Goal: Task Accomplishment & Management: Complete application form

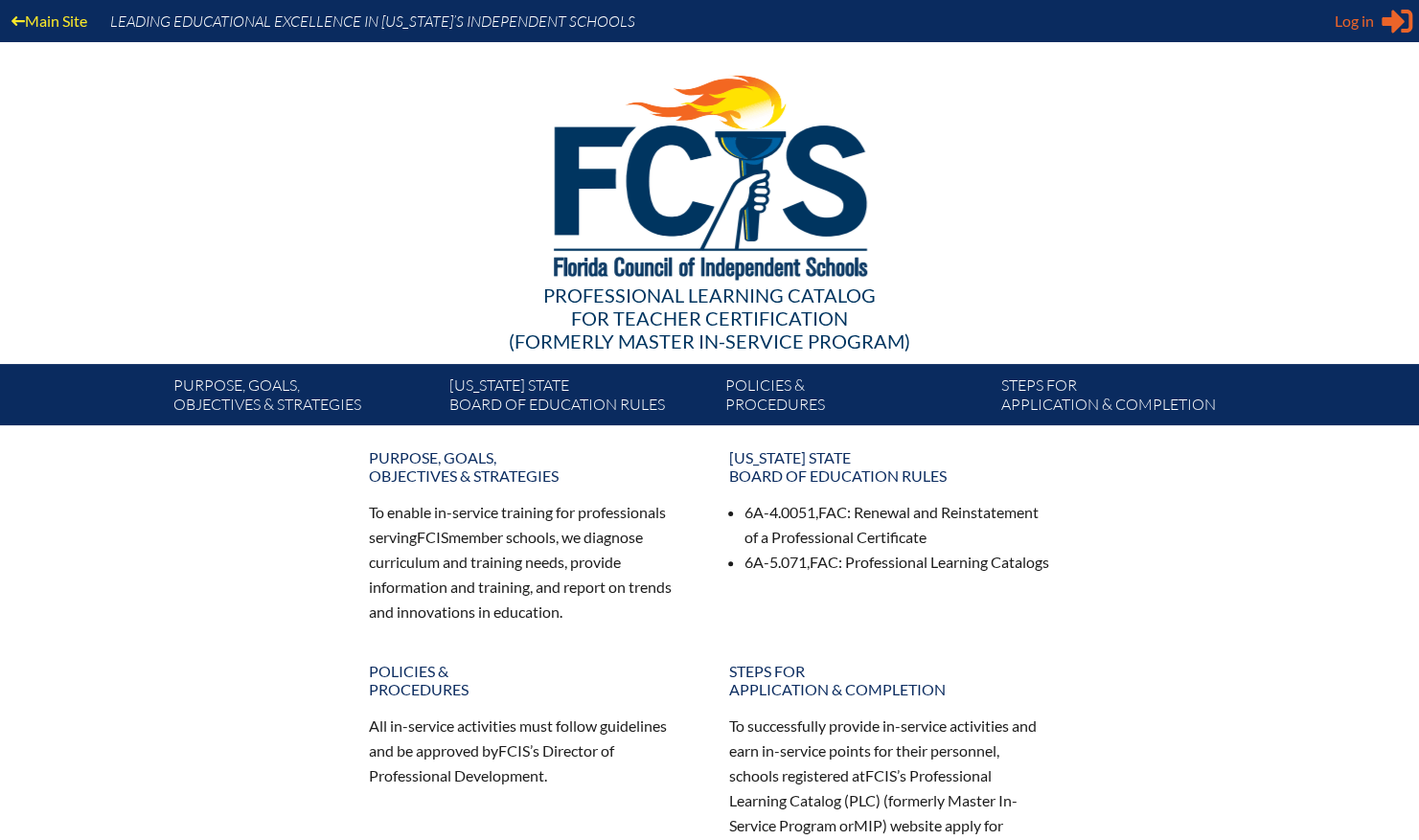
click at [1348, 21] on span "Log in" at bounding box center [1354, 21] width 39 height 23
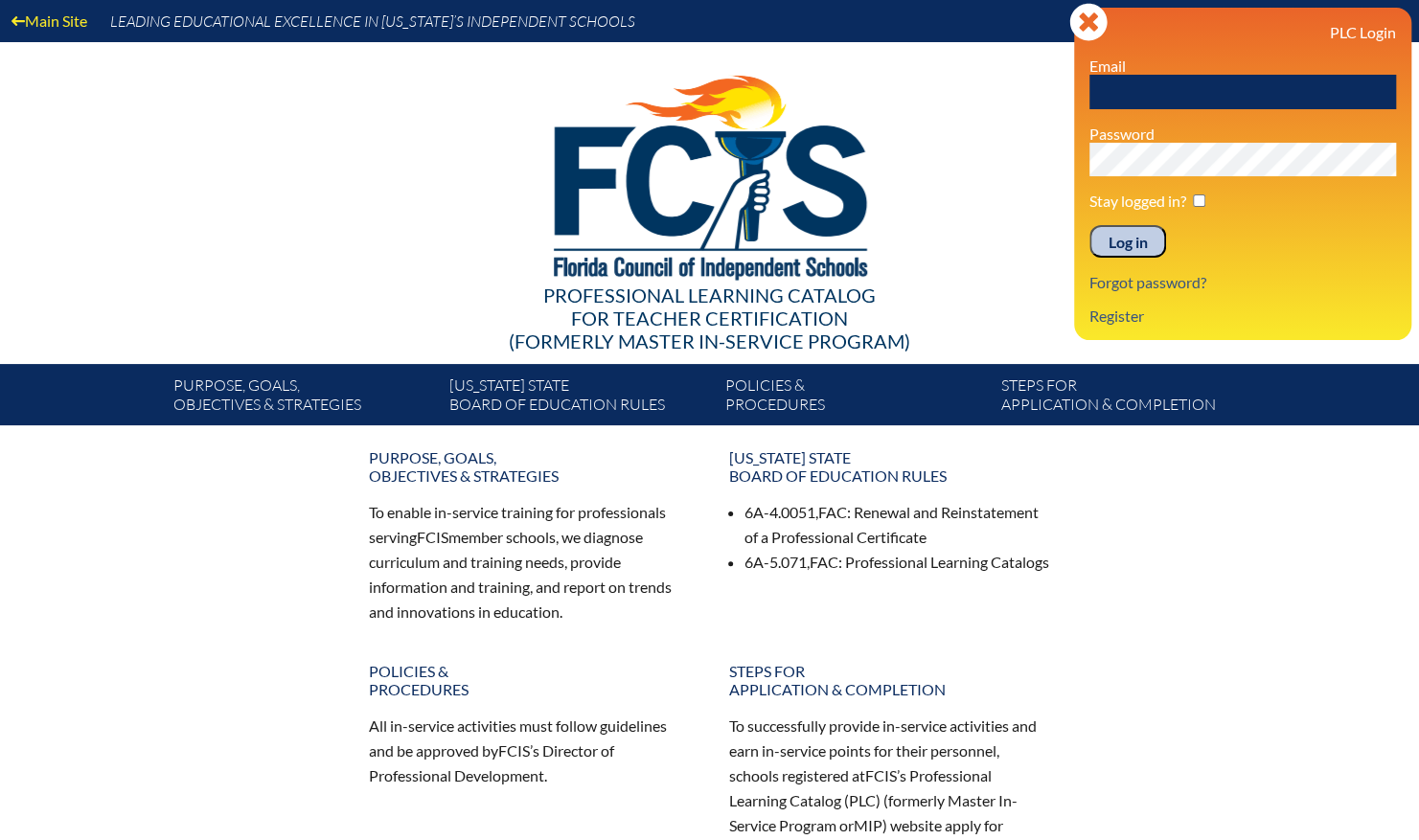
click at [1225, 86] on input "text" at bounding box center [1243, 91] width 307 height 34
drag, startPoint x: 1268, startPoint y: 462, endPoint x: 1218, endPoint y: 485, distance: 55.0
click at [1218, 485] on div "Purpose, goals, objectives & strategies To enable in-service training for profe…" at bounding box center [710, 672] width 1077 height 463
click at [1116, 316] on link "Register" at bounding box center [1117, 315] width 70 height 25
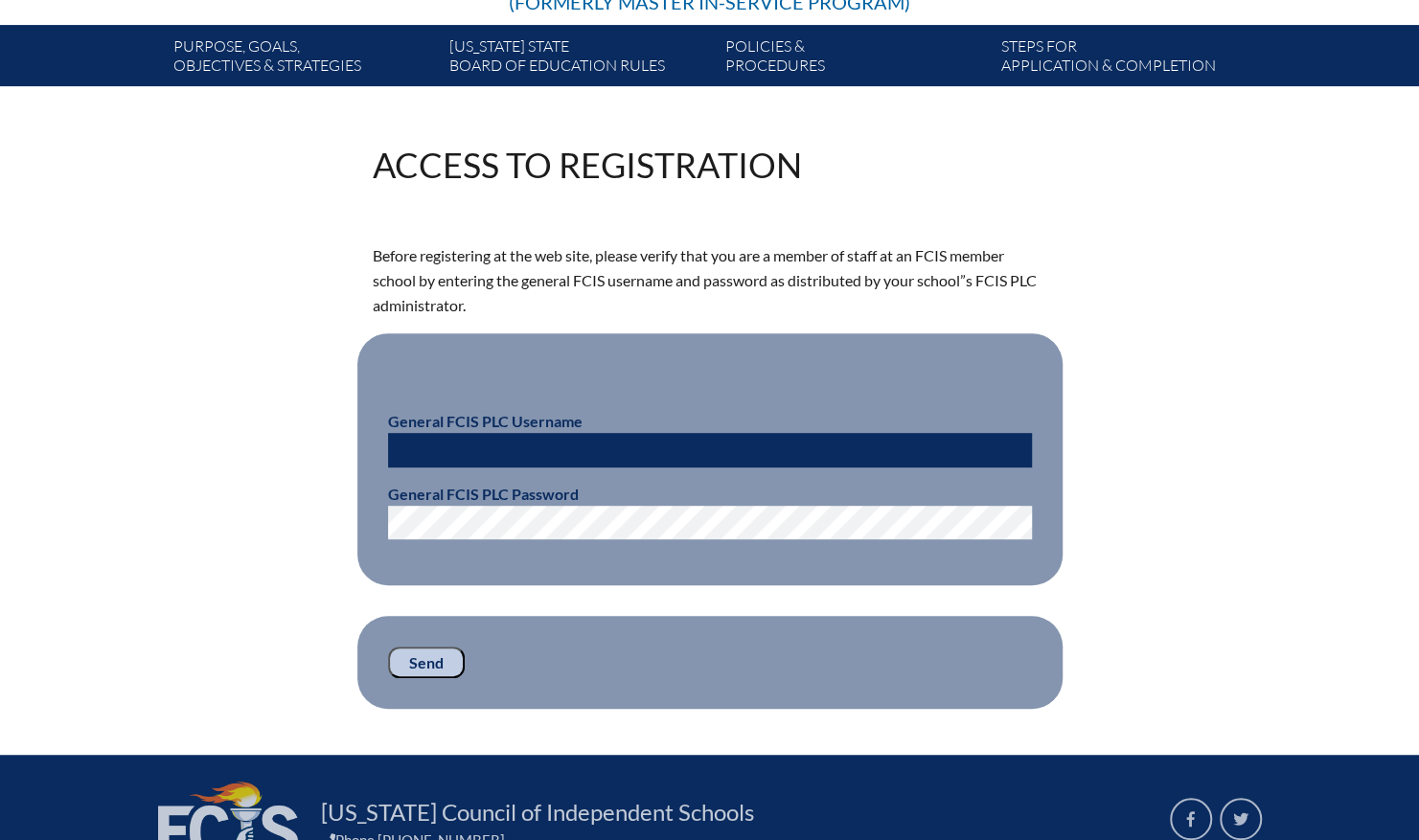
scroll to position [327, 0]
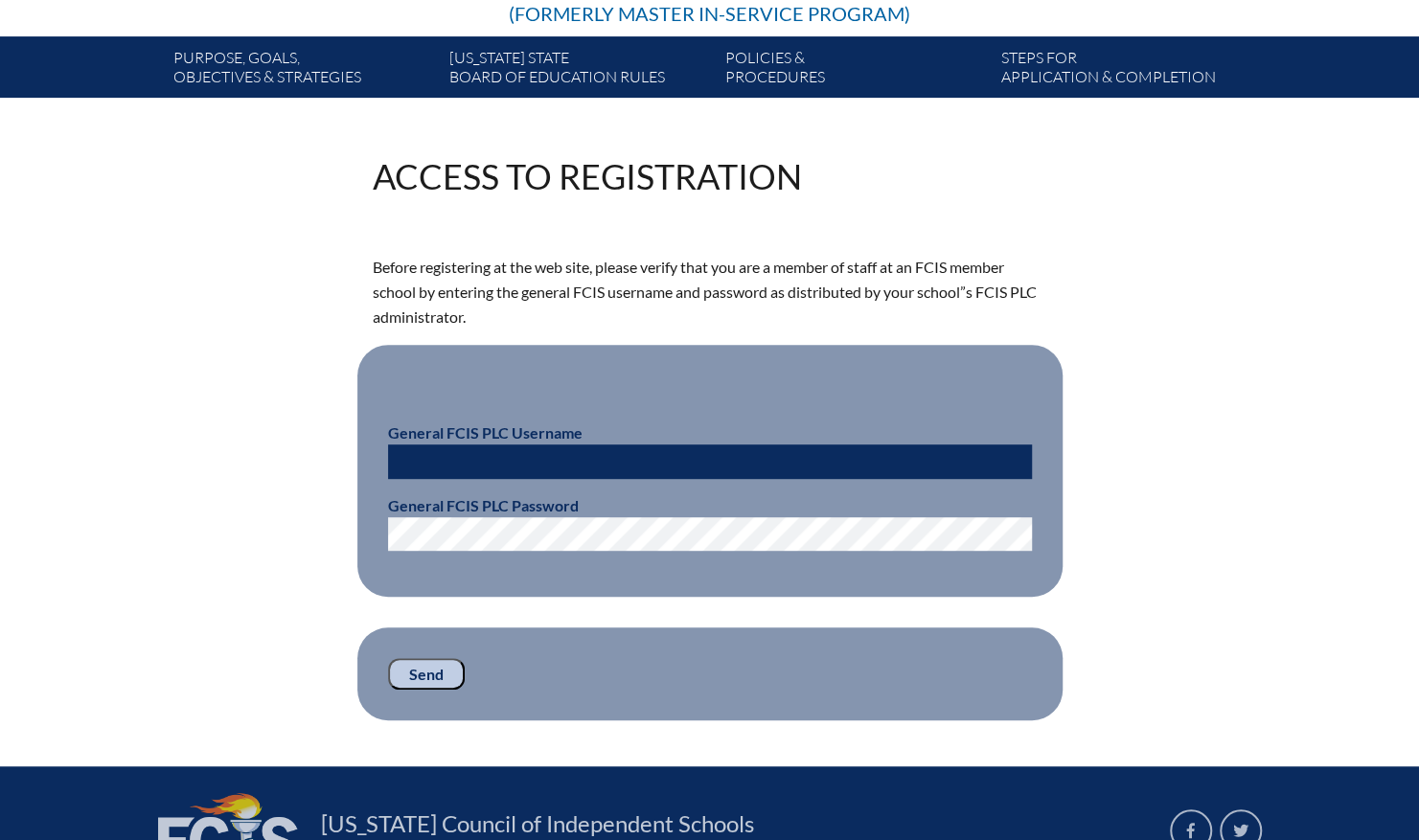
click at [796, 454] on input "text" at bounding box center [710, 461] width 644 height 34
type input "fcismember"
click at [409, 670] on input "Send" at bounding box center [426, 674] width 76 height 32
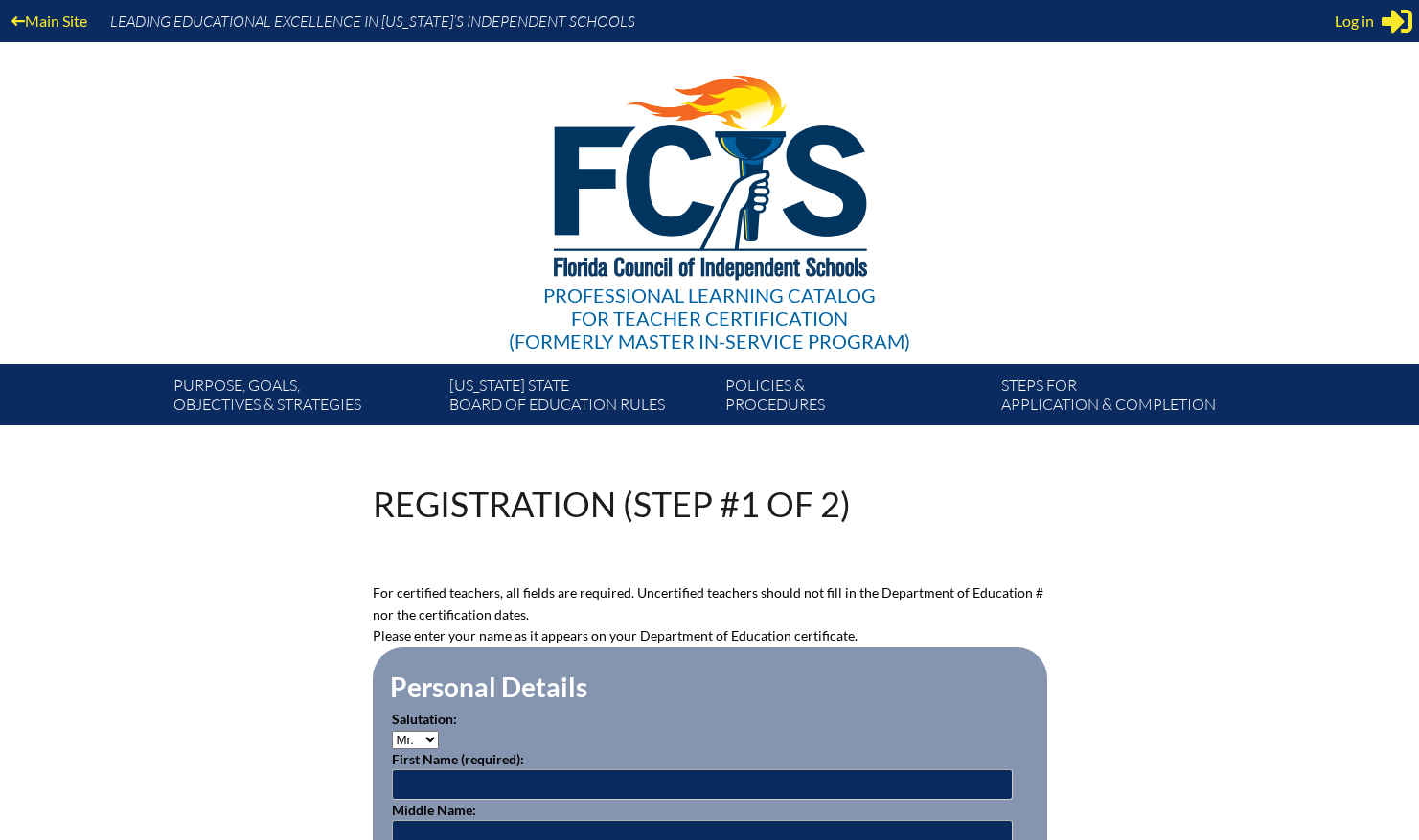
scroll to position [327, 0]
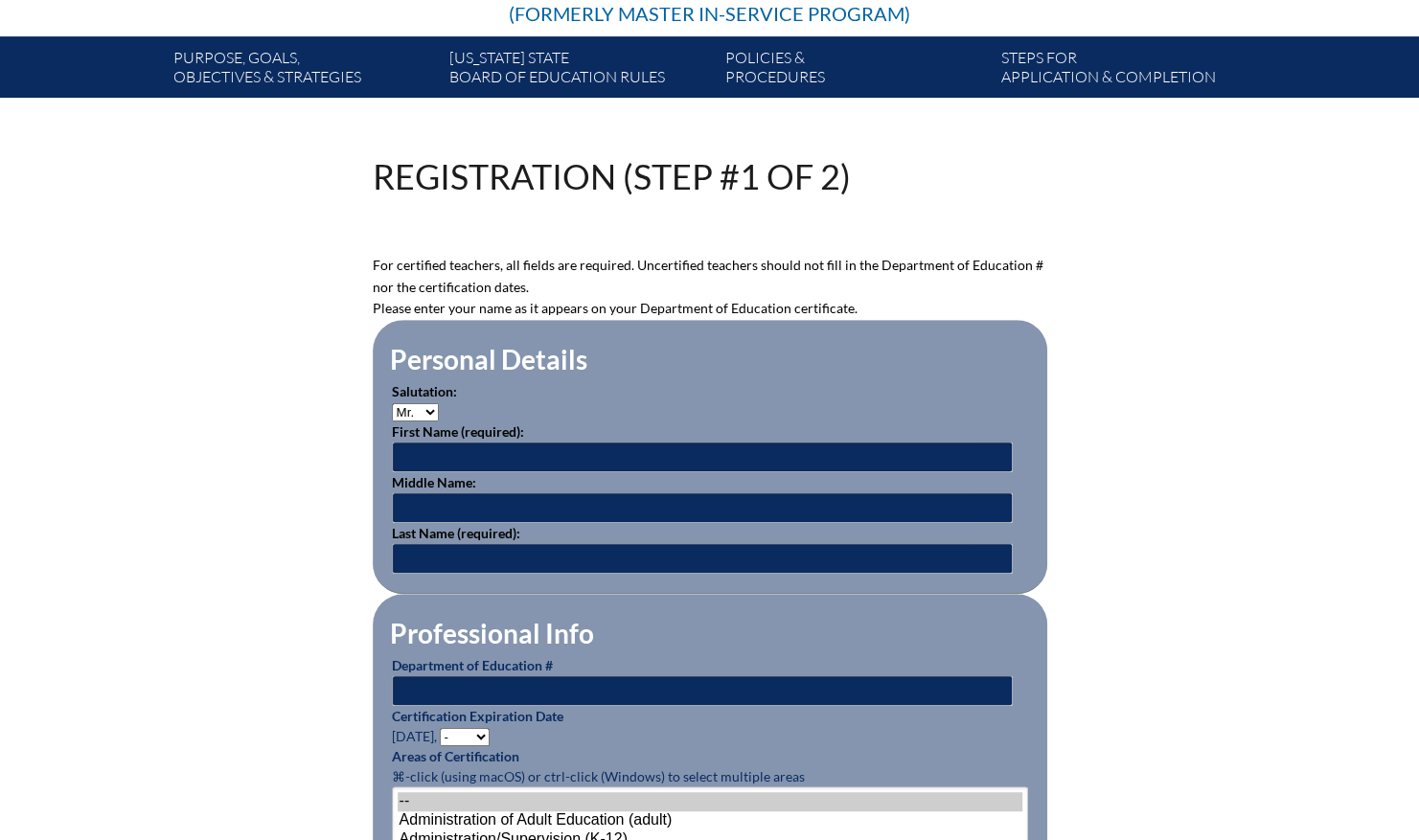
click at [430, 414] on select "Mr. Mrs. Ms. Dr. Rev." at bounding box center [415, 412] width 47 height 19
select select "Ms."
click at [392, 403] on select "Mr. Mrs. Ms. Dr. Rev." at bounding box center [415, 412] width 47 height 19
click at [439, 462] on input "text" at bounding box center [702, 456] width 621 height 30
type input "Christina"
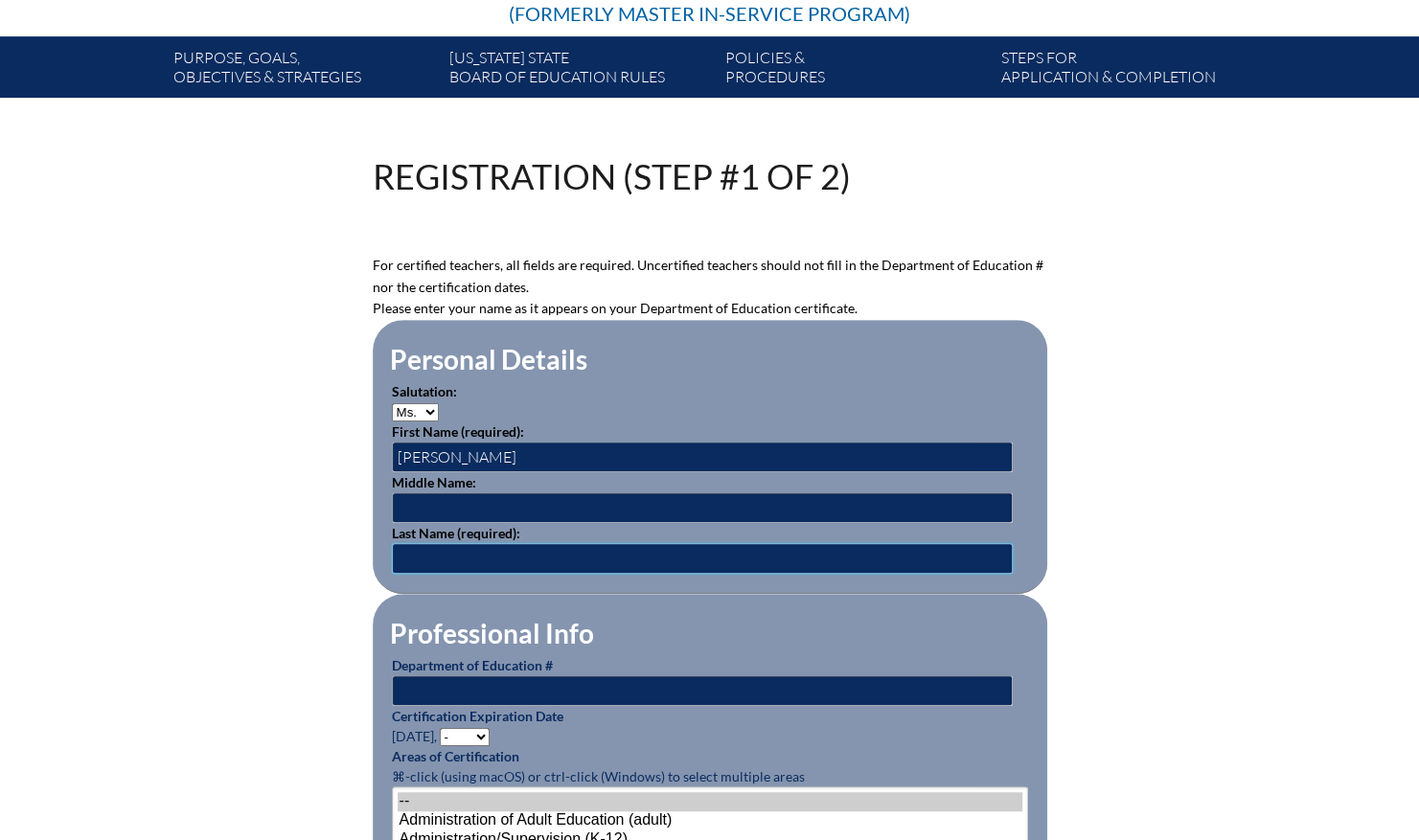
type input "Georgiadis"
type input "cgeorgiadis@farragut.org"
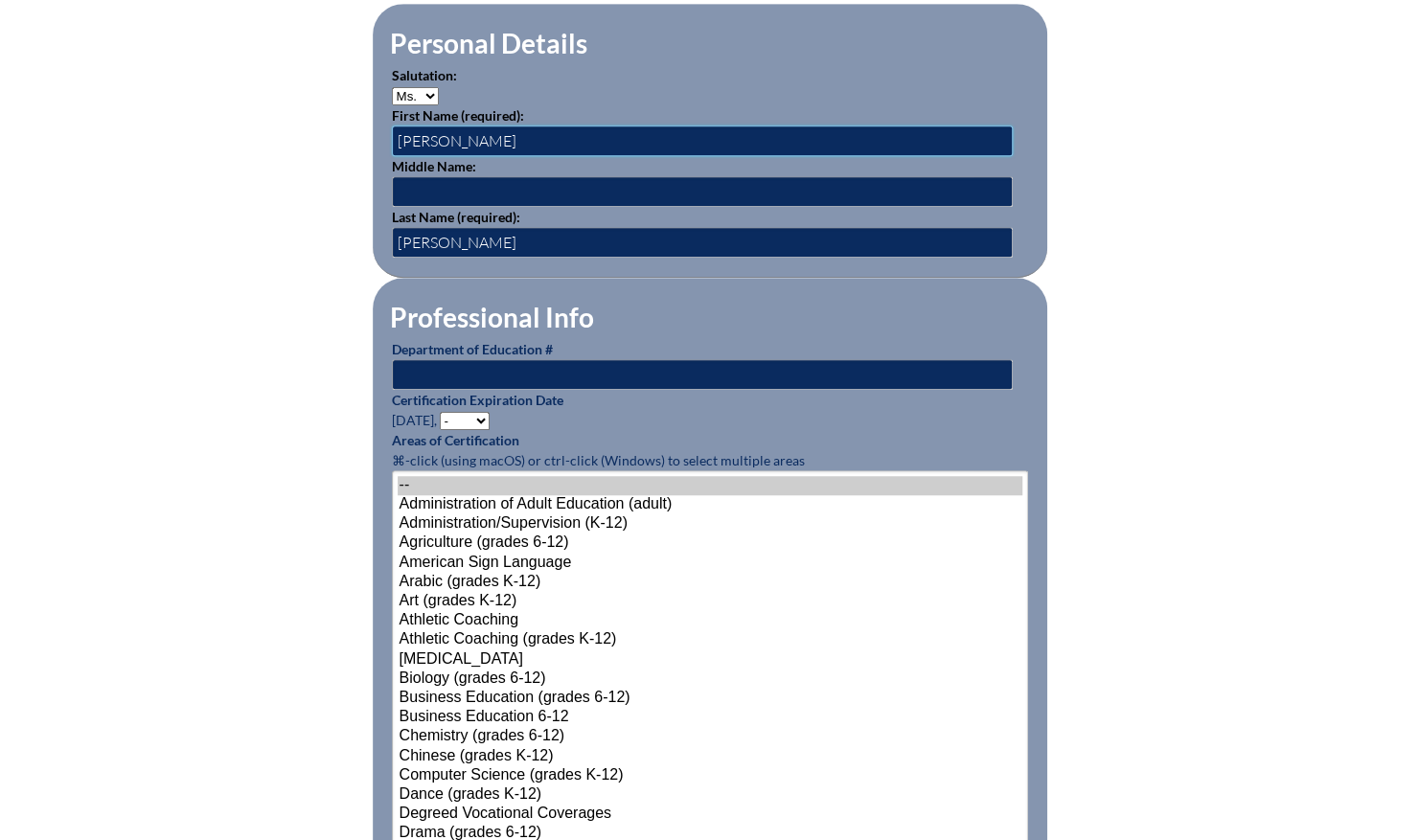
scroll to position [648, 0]
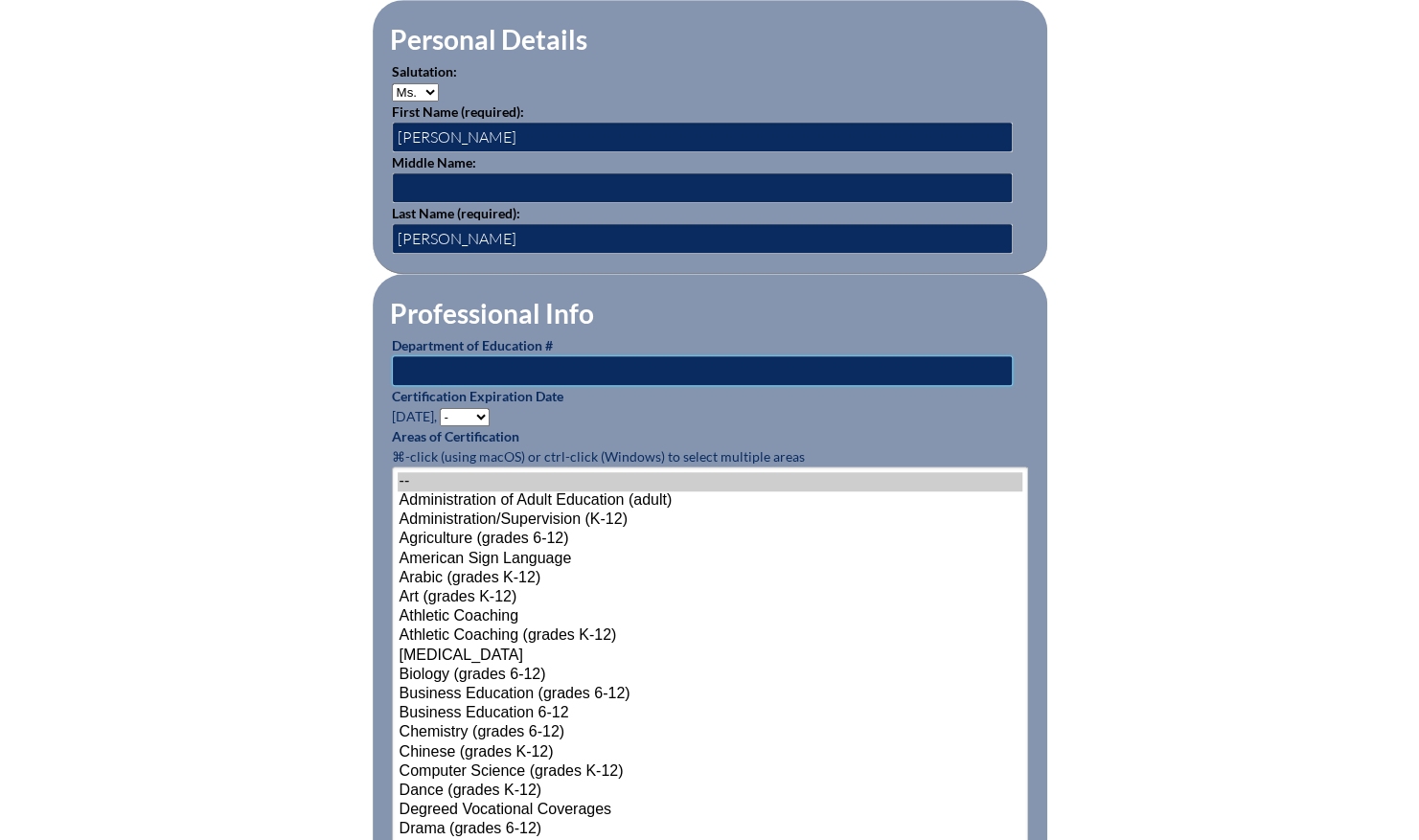
click at [711, 356] on input "text" at bounding box center [702, 370] width 621 height 30
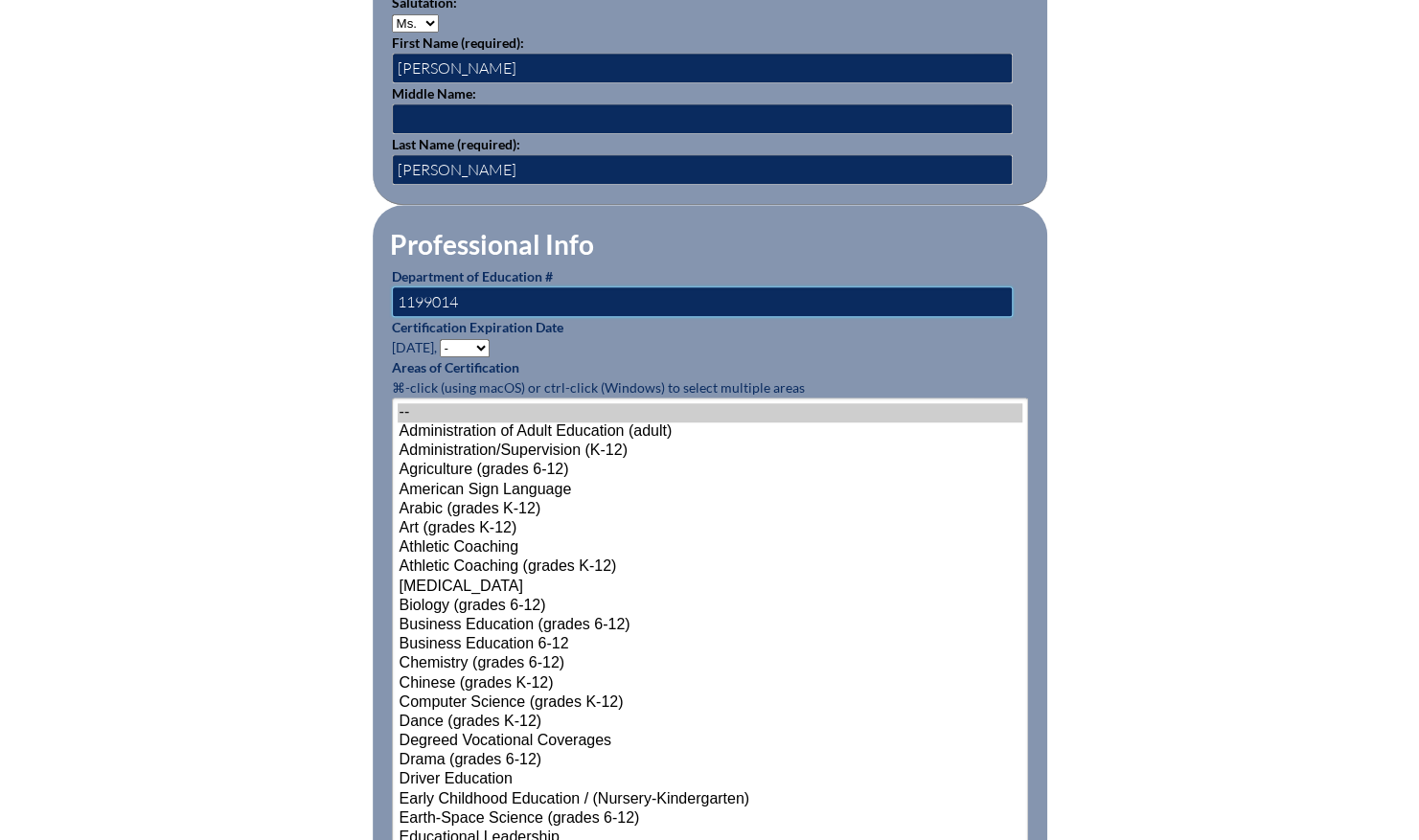
scroll to position [736, 0]
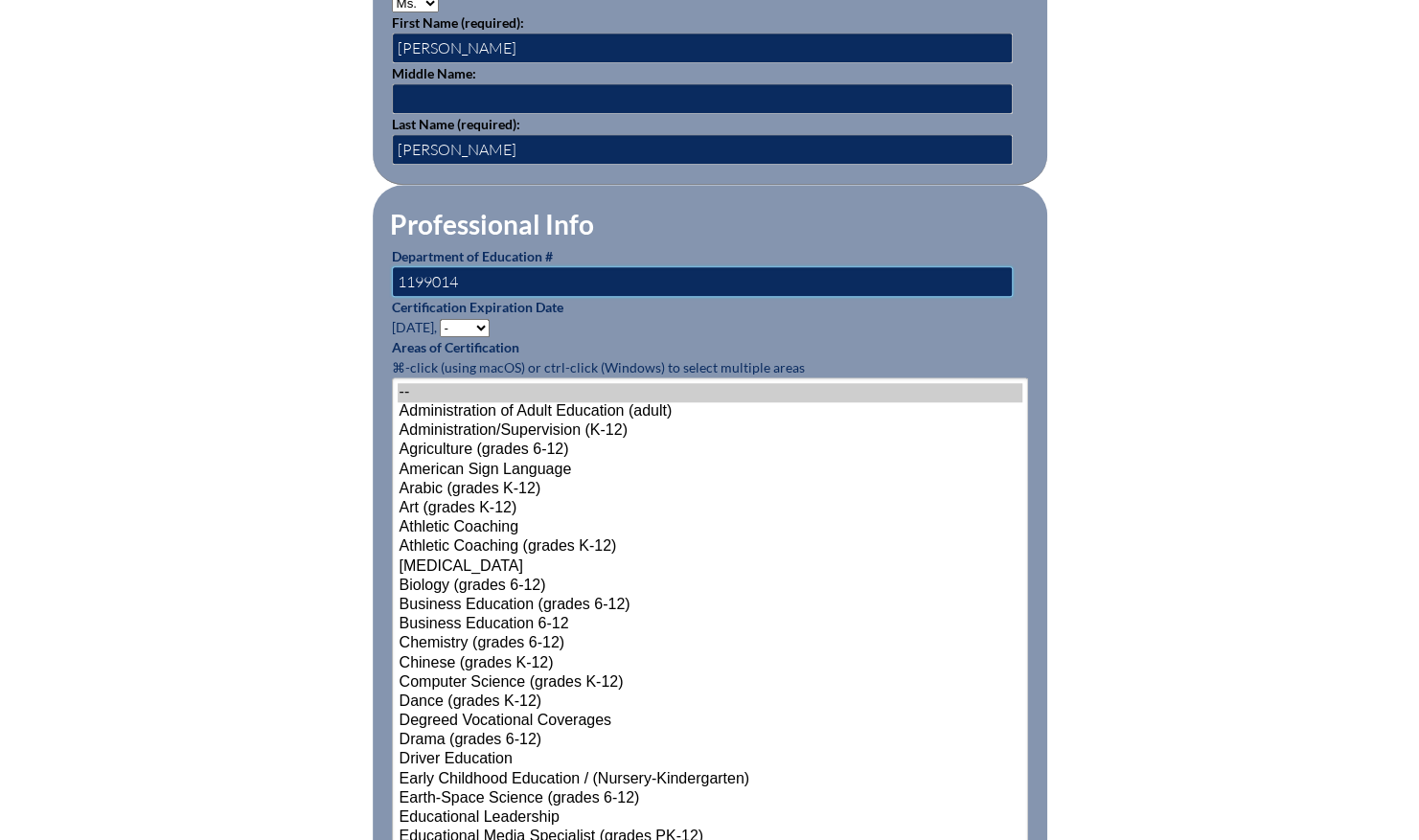
type input "1199014"
click at [473, 319] on select "- 2031 2030 2029 2028 2027 2026 2025 2024 2023 2022 2021 2020 2019 2018 2017 20…" at bounding box center [464, 328] width 50 height 19
select select "2026"
click at [443, 319] on select "- 2031 2030 2029 2028 2027 2026 2025 2024 2023 2022 2021 2020 2019 2018 2017 20…" at bounding box center [464, 328] width 50 height 19
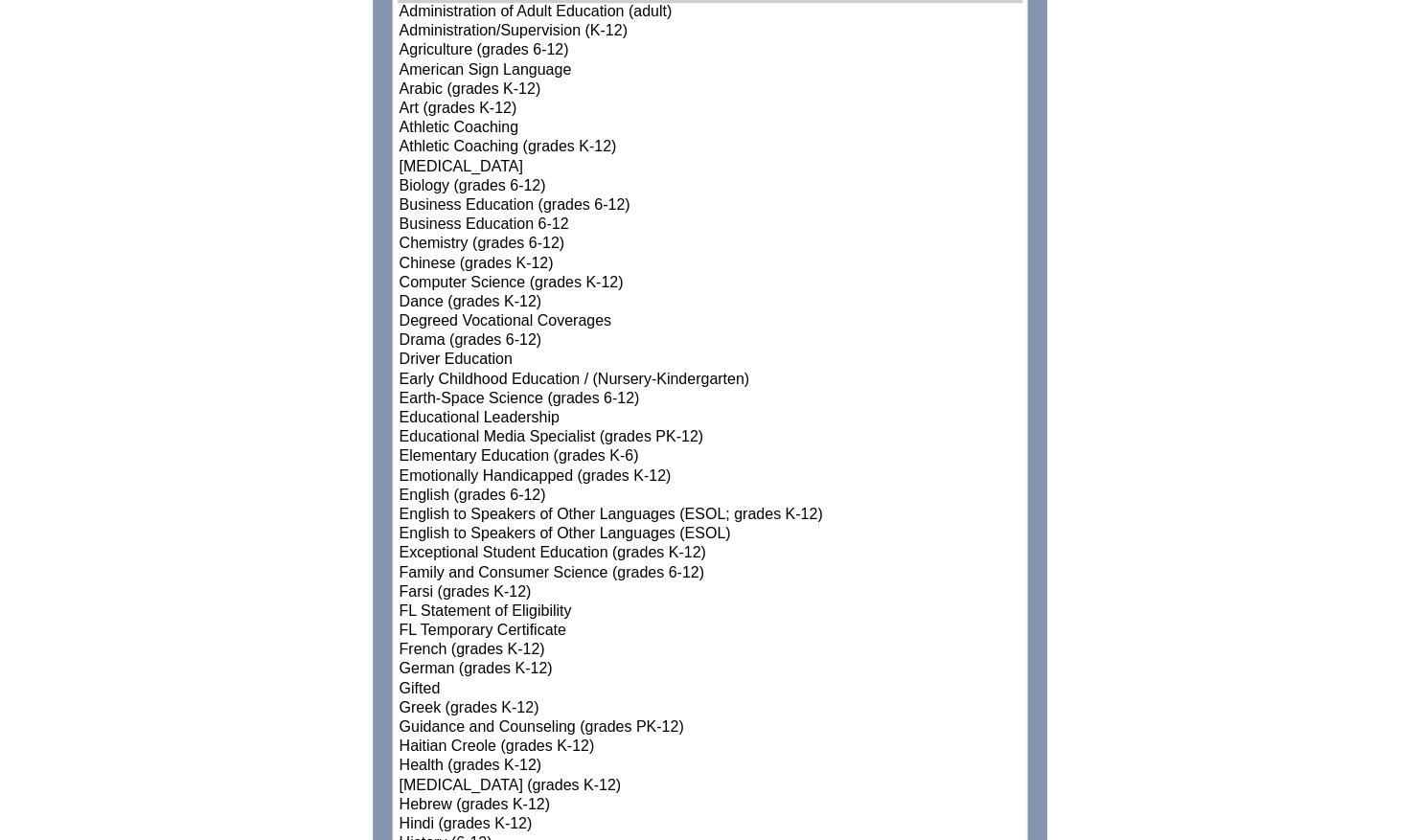
scroll to position [1138, 0]
click at [522, 452] on option "Elementary Education (grades K-6)" at bounding box center [710, 455] width 624 height 20
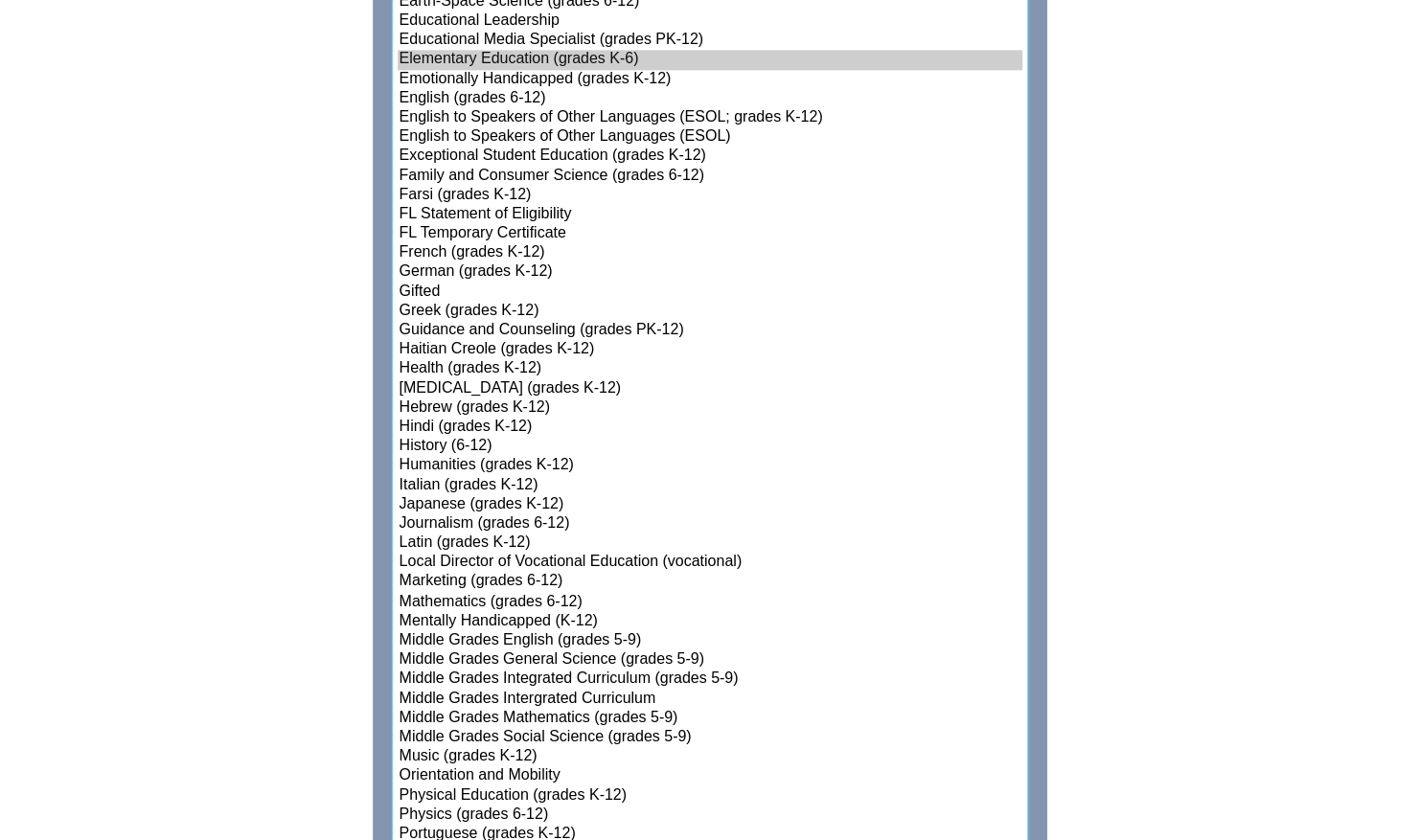
scroll to position [1546, 0]
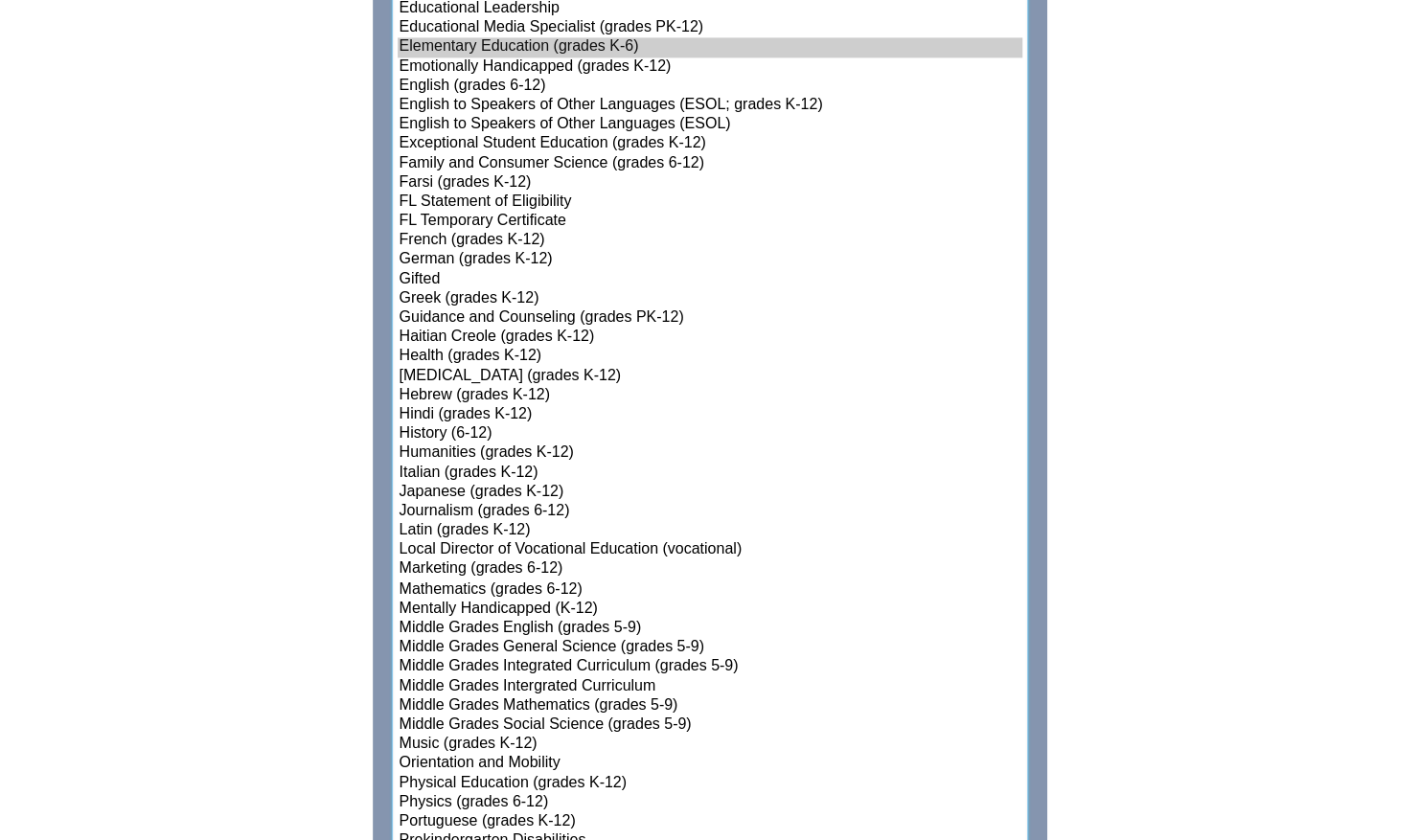
click at [526, 123] on option "English to Speakers of Other Languages (ESOL)" at bounding box center [710, 125] width 624 height 20
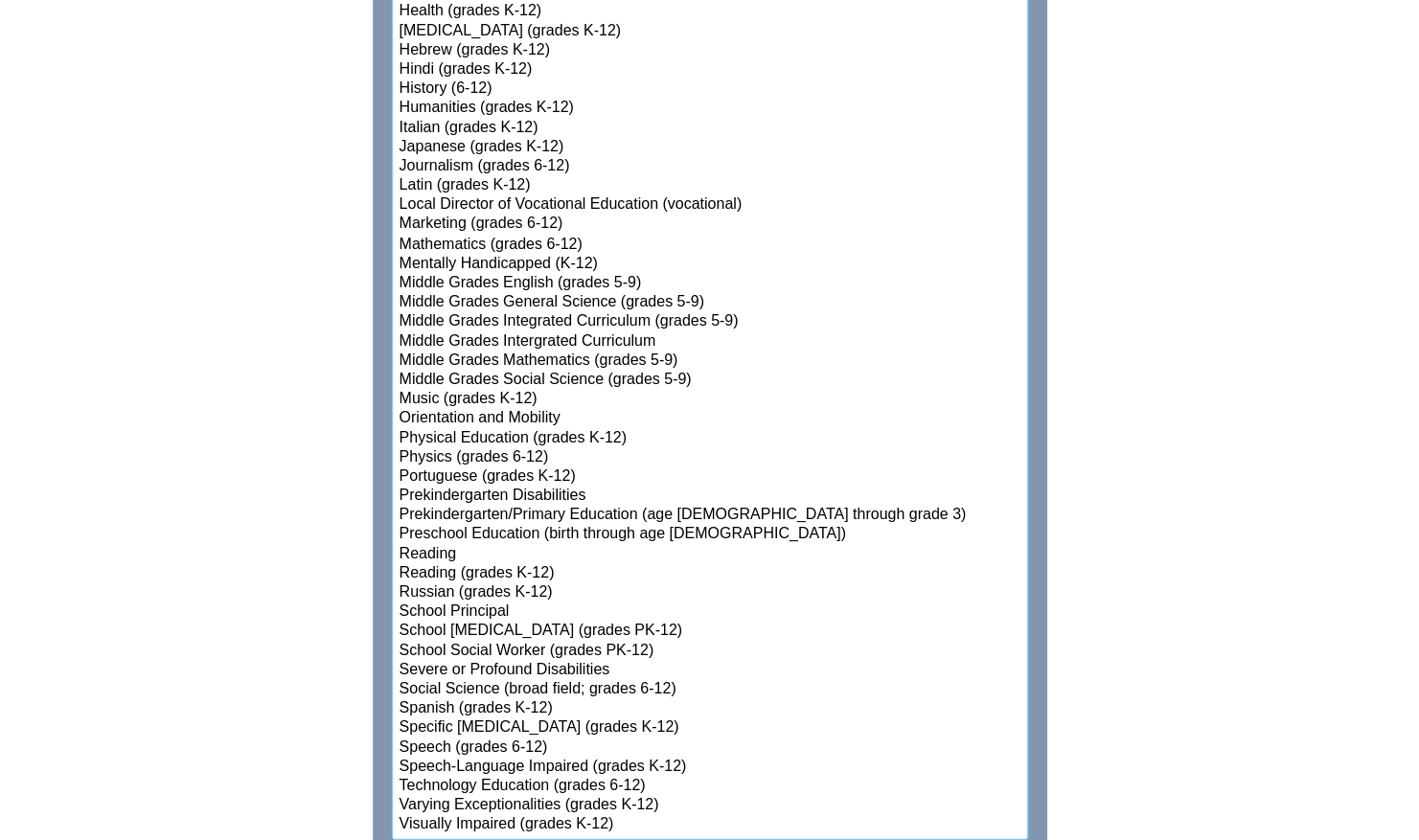
scroll to position [1892, 0]
select select"]"] "15158"
click at [455, 565] on option "Reading (grades K-12)" at bounding box center [710, 572] width 624 height 20
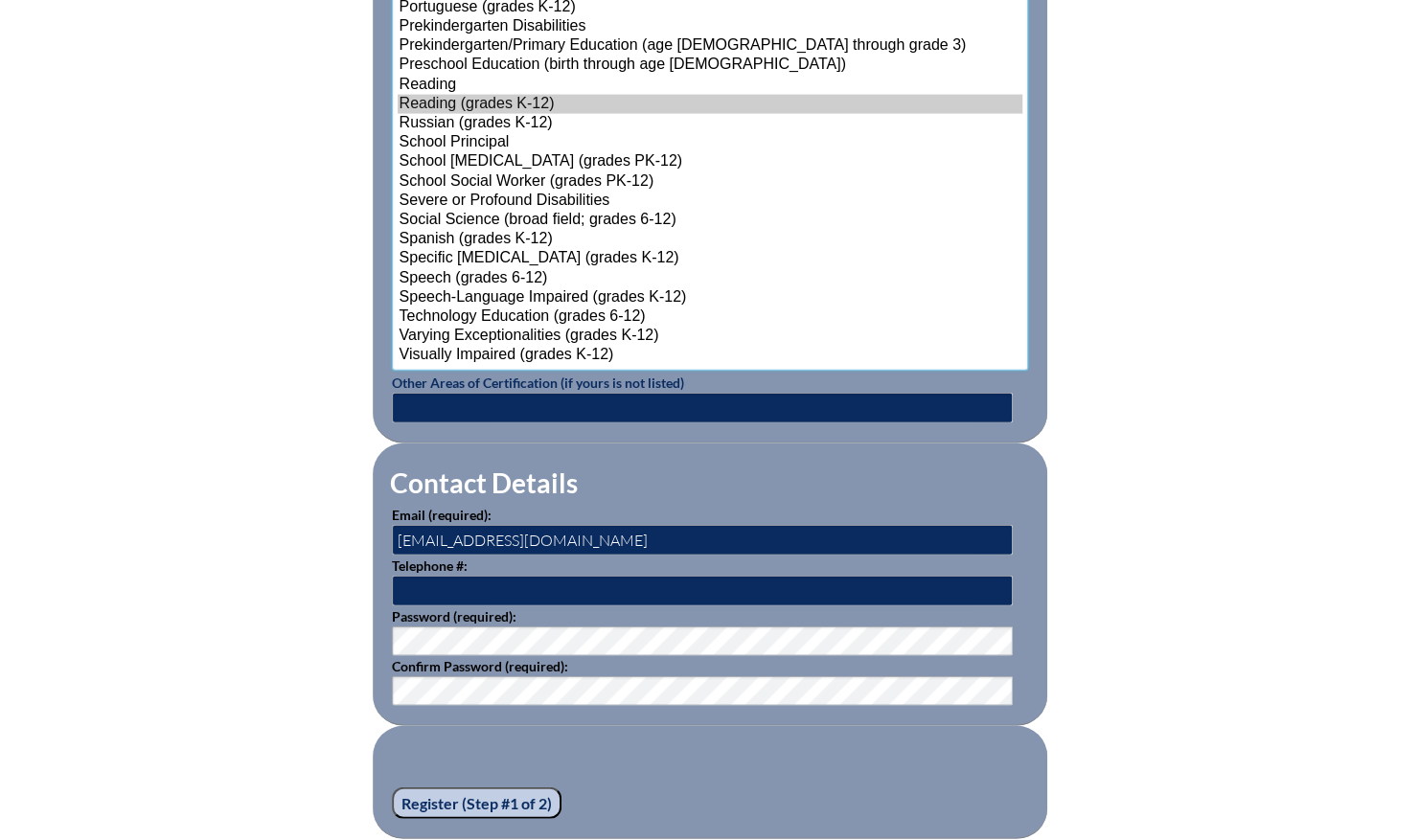
scroll to position [2362, 0]
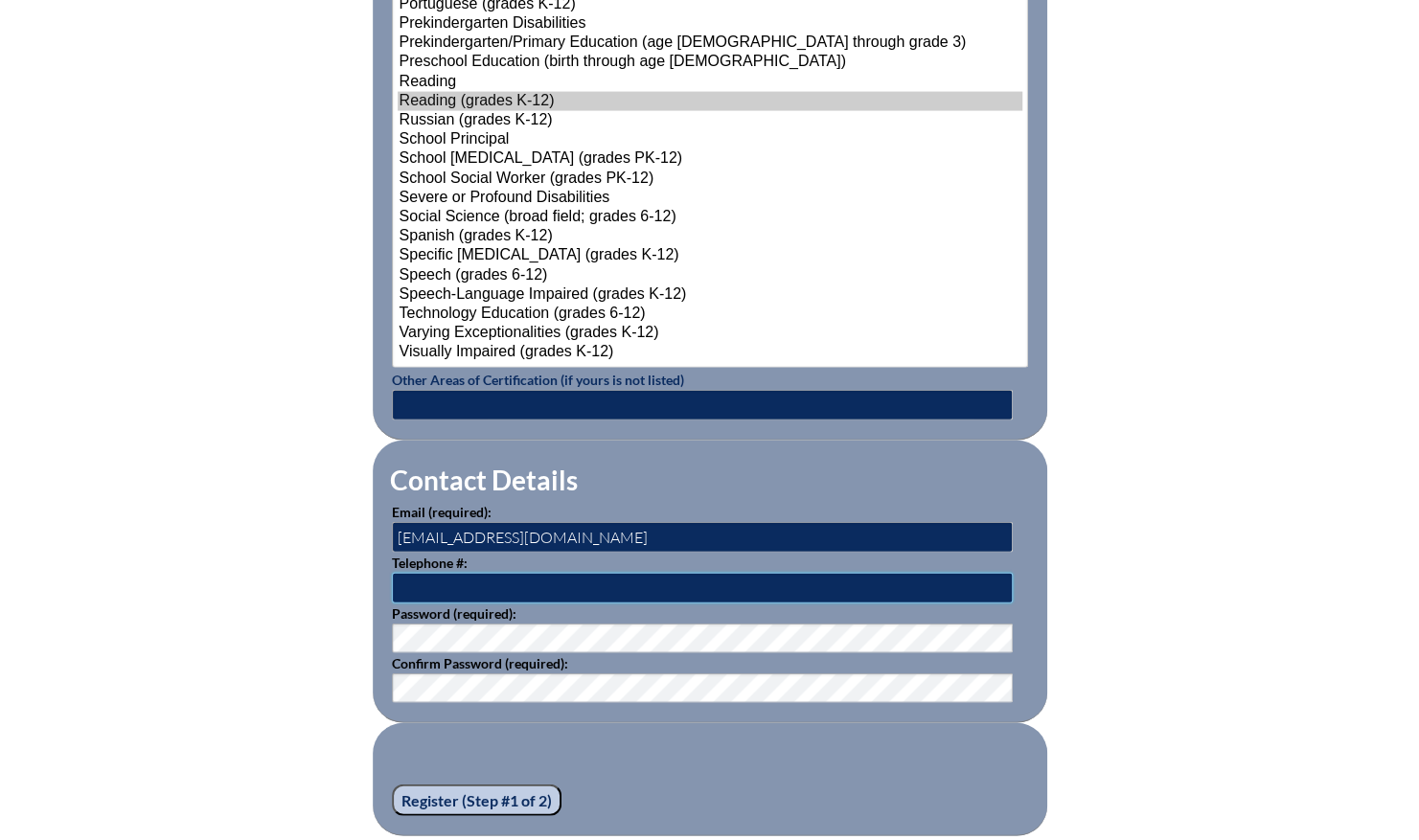
click at [590, 572] on input "text" at bounding box center [702, 587] width 621 height 30
type input "9177212862"
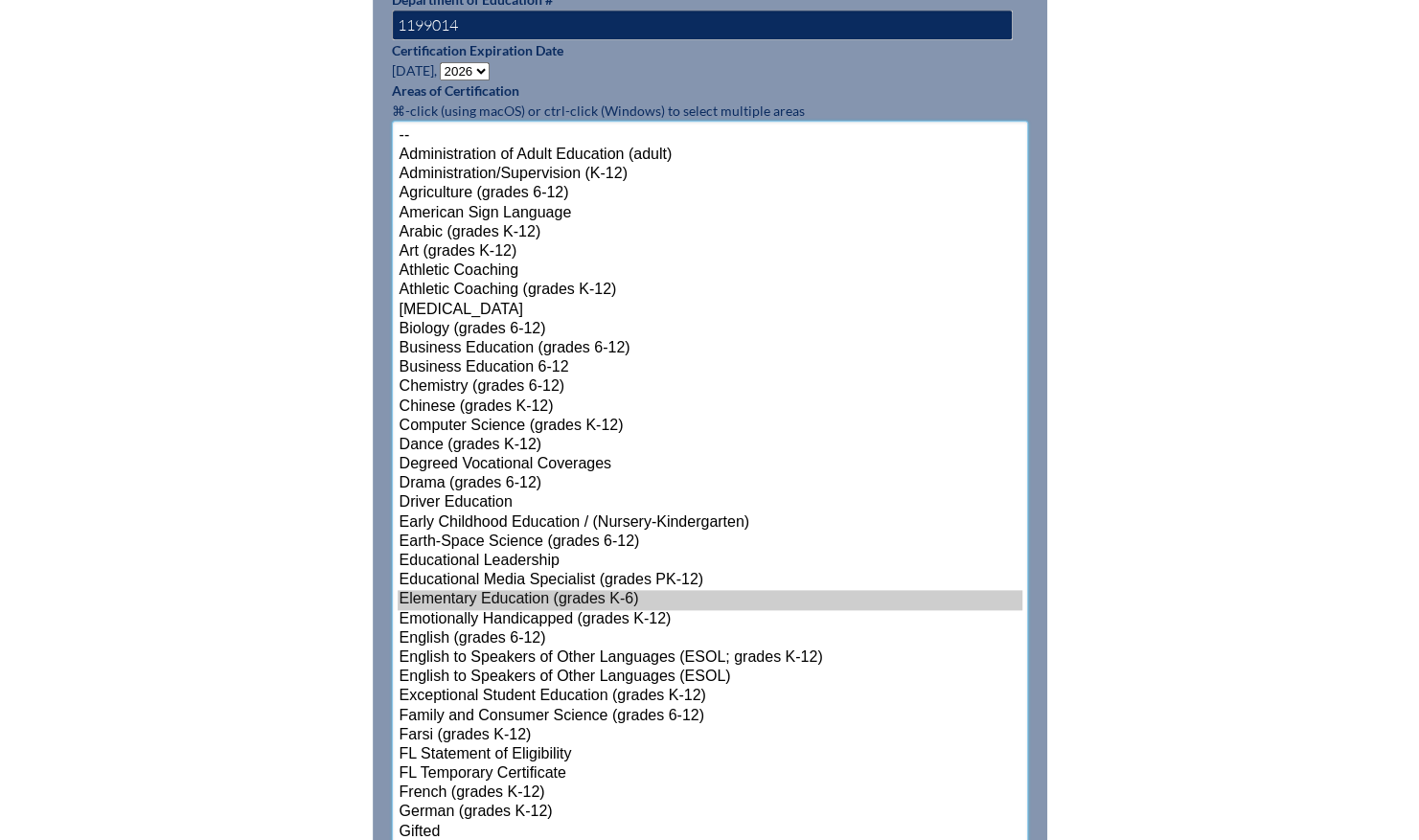
scroll to position [1108, 0]
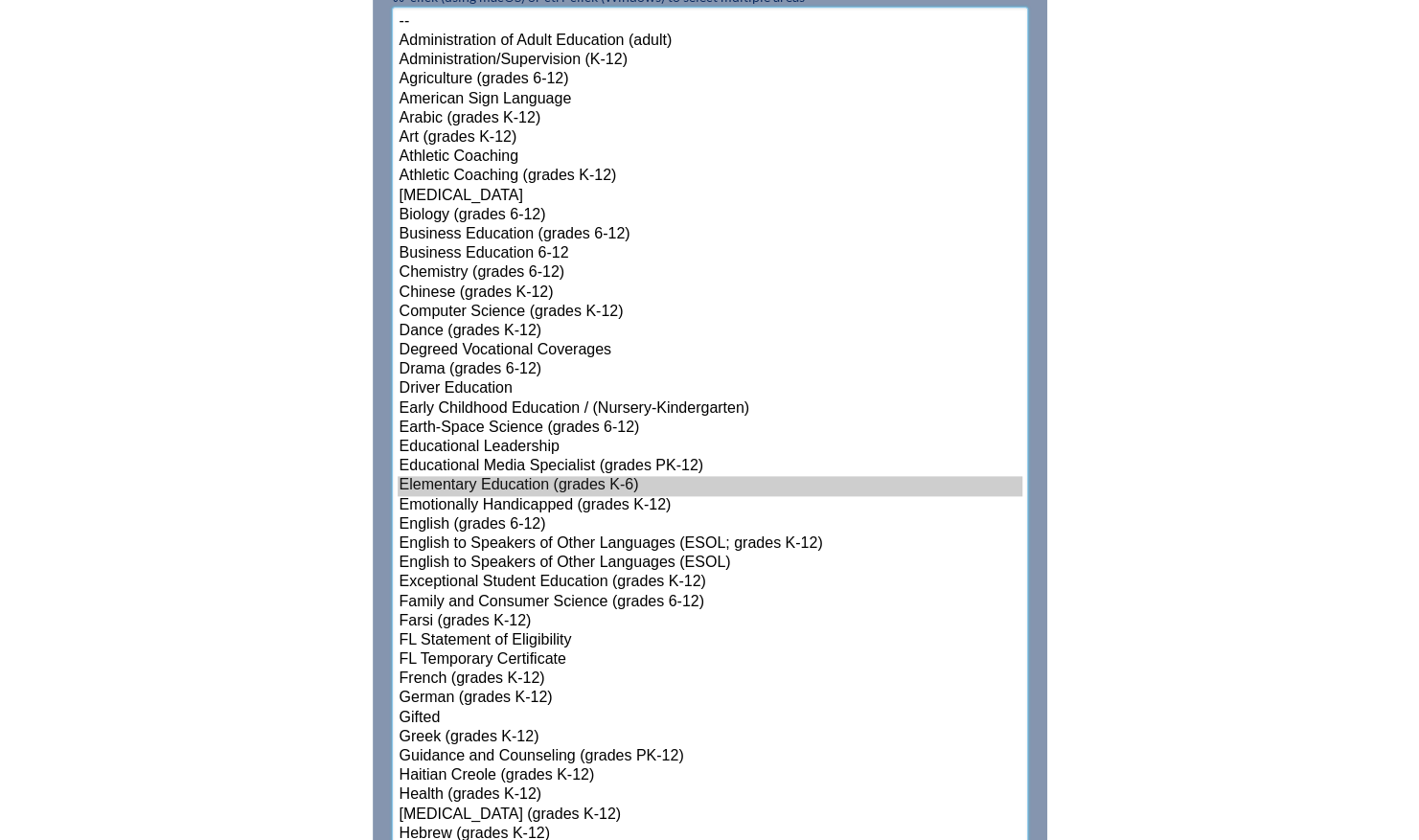
click at [431, 594] on select"]"] "-- Administration of Adult Education (adult) Administration/Supervision (K-12) …" at bounding box center [710, 815] width 636 height 1617
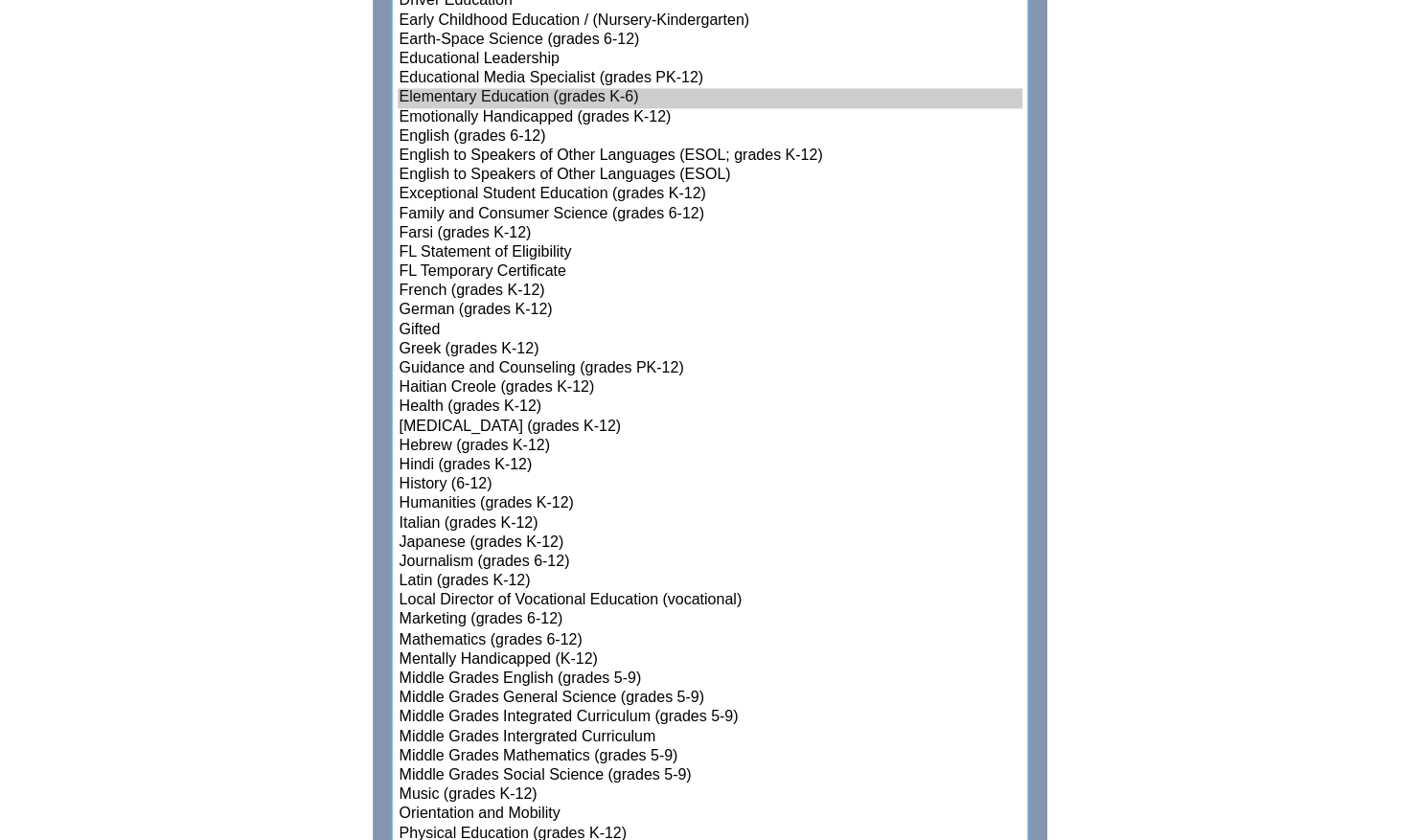
scroll to position [1496, 0]
select select"]"] "15131"
click at [477, 165] on option "English to Speakers of Other Languages (ESOL)" at bounding box center [710, 175] width 624 height 20
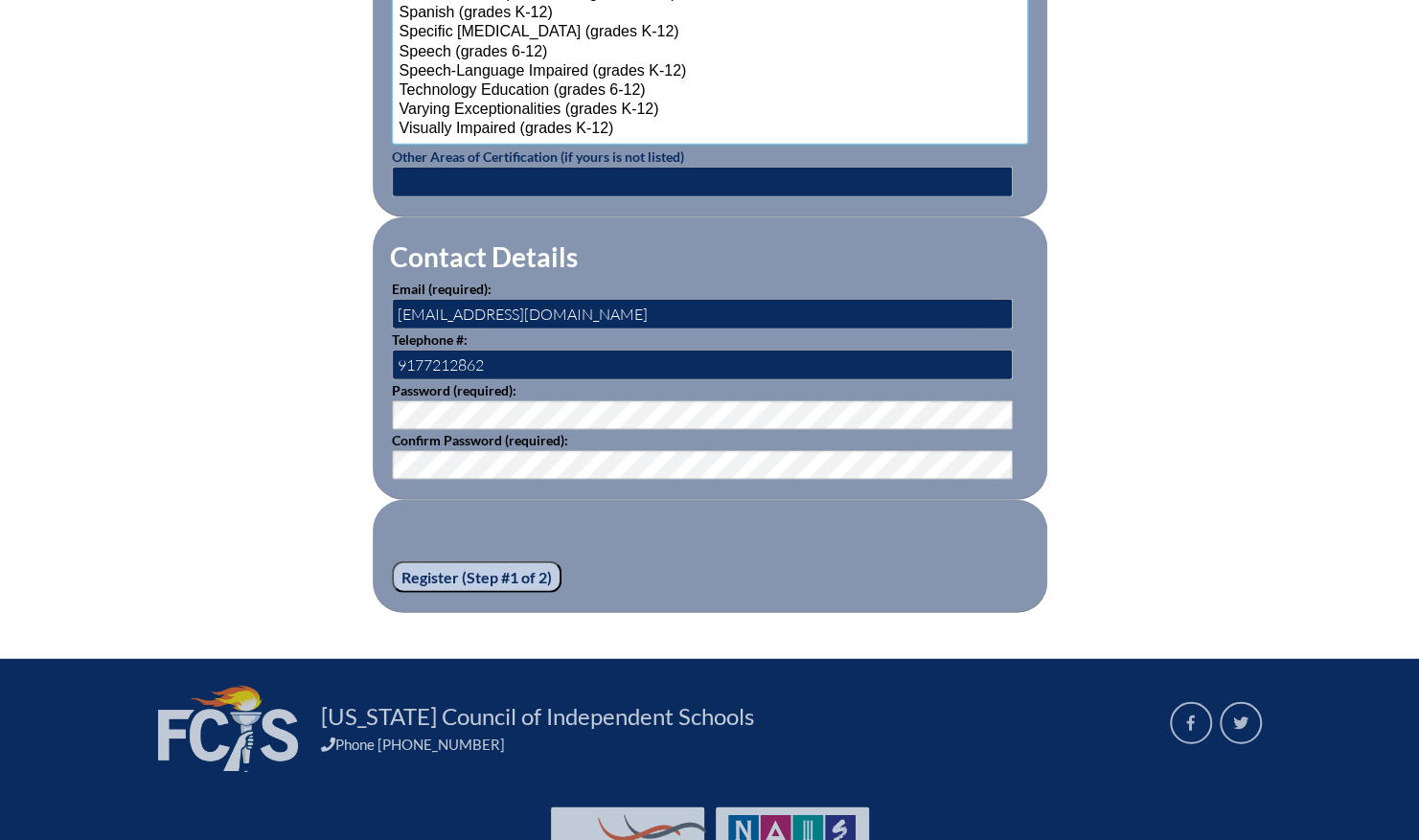
scroll to position [2584, 0]
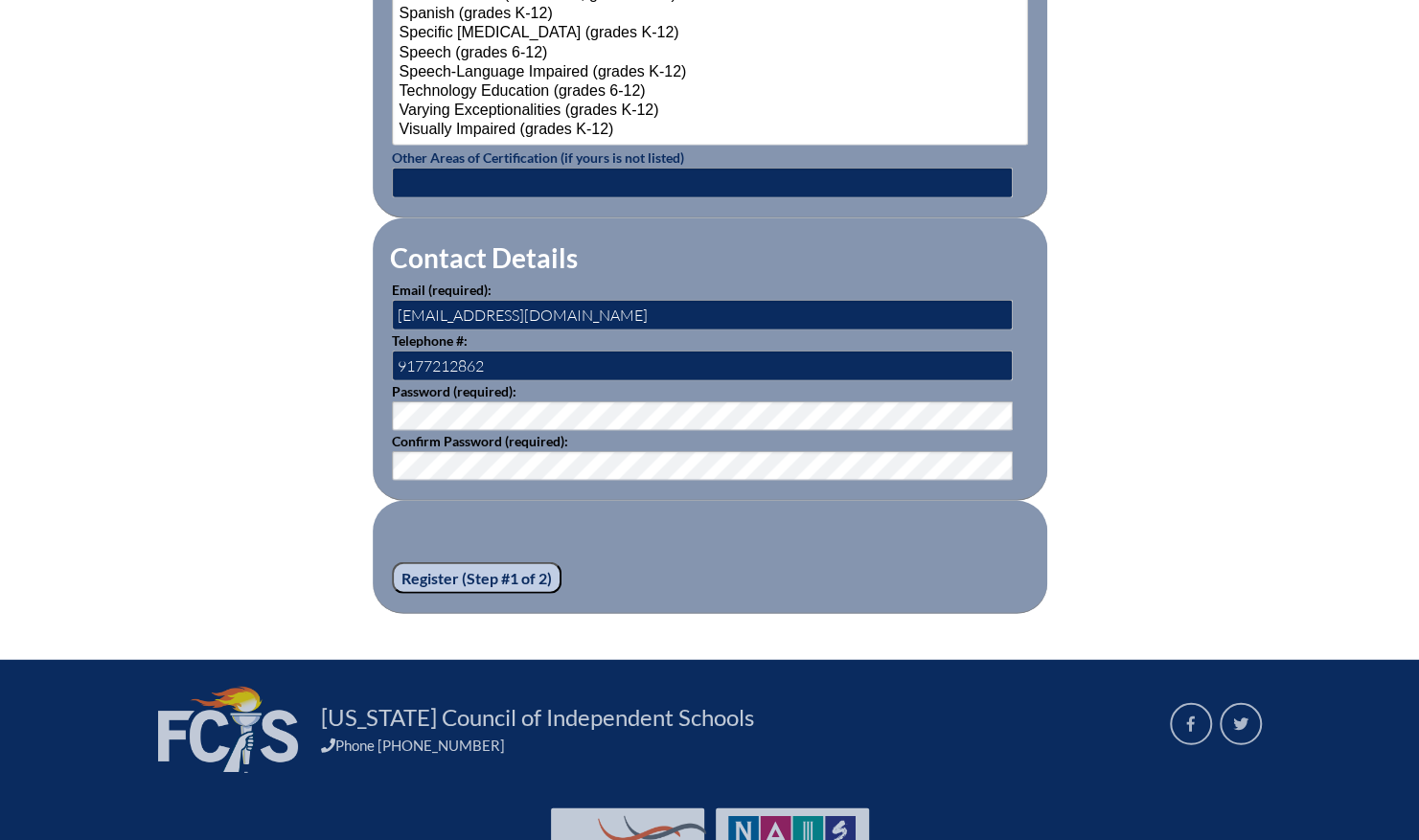
click at [462, 571] on input "Register (Step #1 of 2)" at bounding box center [477, 578] width 170 height 32
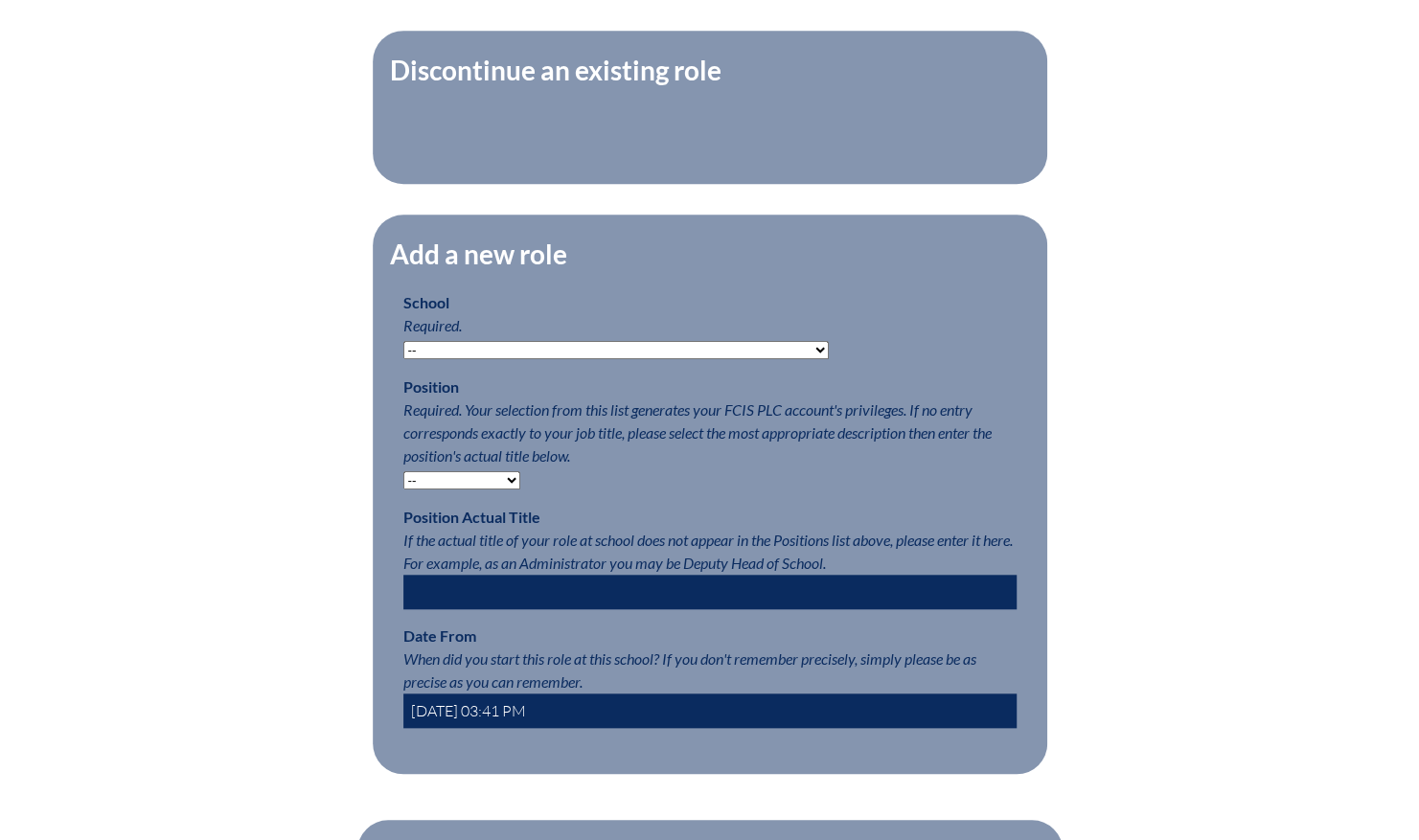
scroll to position [727, 0]
click at [717, 358] on select "-- Autism Inspired Academy Academy at Ocean Reef Academy at the Lakes Academy P…" at bounding box center [616, 349] width 425 height 19
select select "20253"
click at [404, 352] on select "-- Autism Inspired Academy Academy at Ocean Reef Academy at the Lakes Academy P…" at bounding box center [616, 349] width 425 height 19
click at [510, 488] on select "-- Teacher PLC Coordinator Head of School Administrator" at bounding box center [462, 480] width 117 height 19
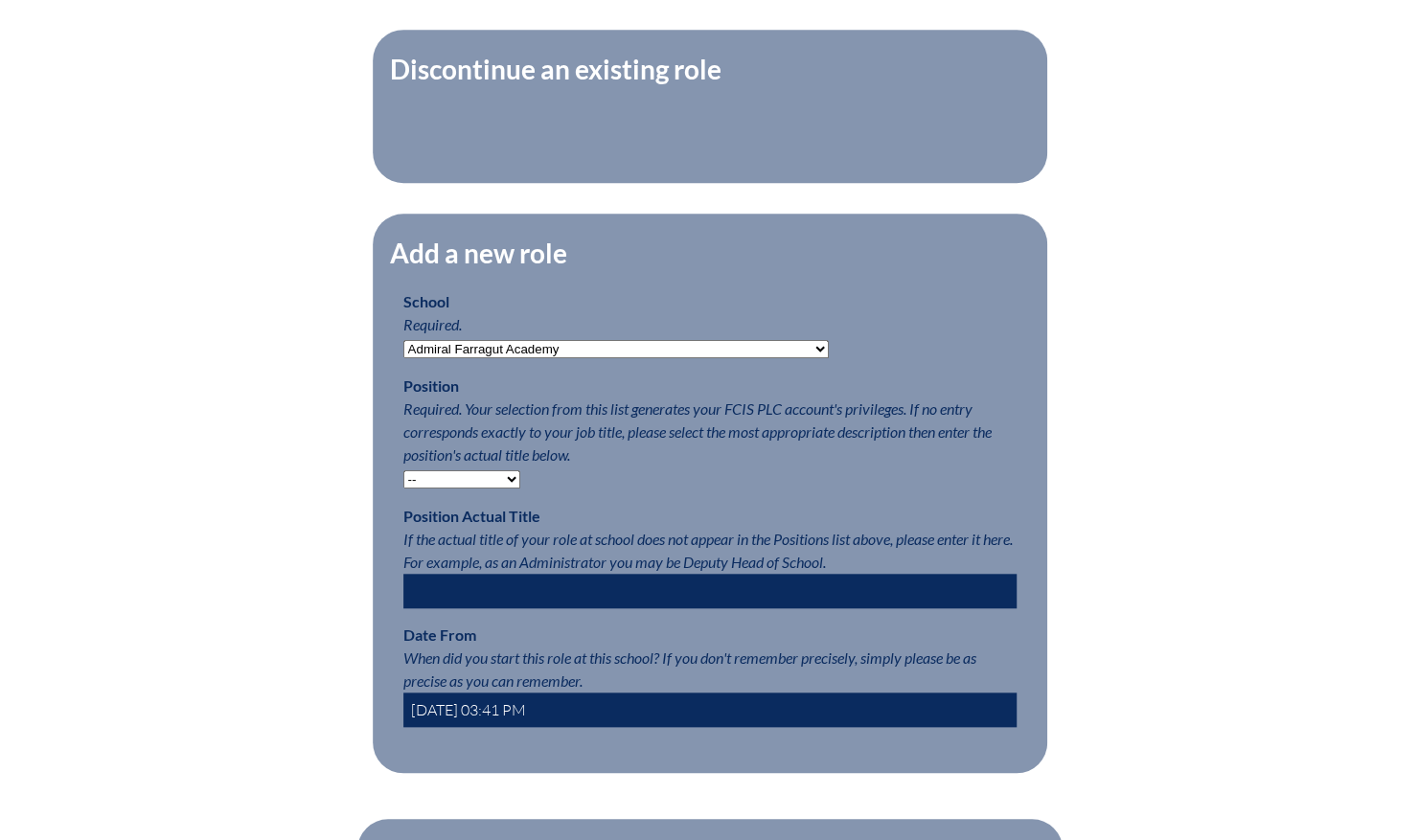
select select "15563"
click at [404, 482] on select "-- Teacher PLC Coordinator Head of School Administrator" at bounding box center [462, 480] width 117 height 19
click at [565, 717] on input "2025-08-28 03:41 PM" at bounding box center [710, 709] width 614 height 34
click at [490, 723] on input "2025-08-28 03:41 PM" at bounding box center [710, 709] width 614 height 34
type input "2025-08-01"
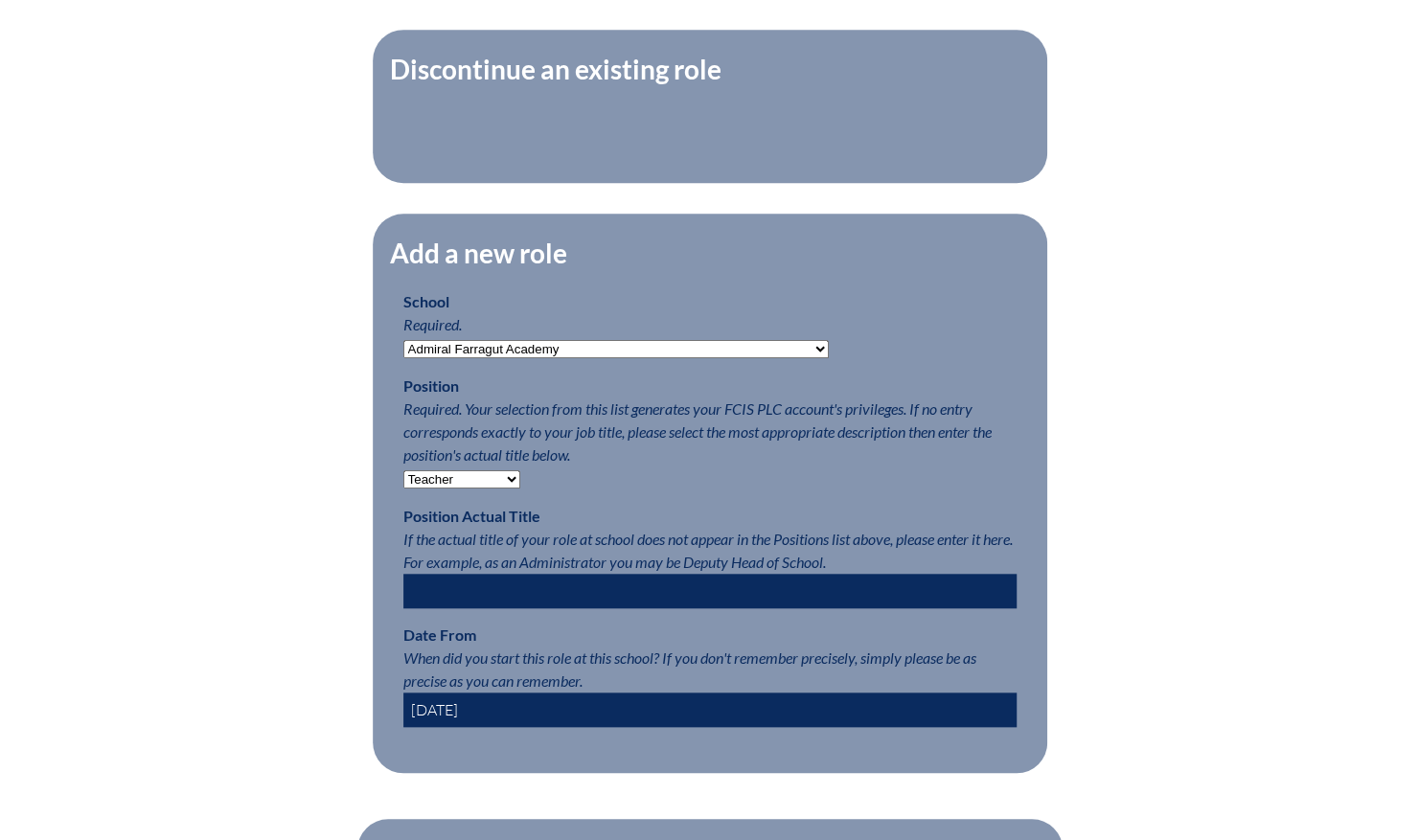
click at [610, 606] on input "text" at bounding box center [710, 590] width 614 height 34
click at [533, 715] on input "2025-08-01" at bounding box center [710, 709] width 614 height 34
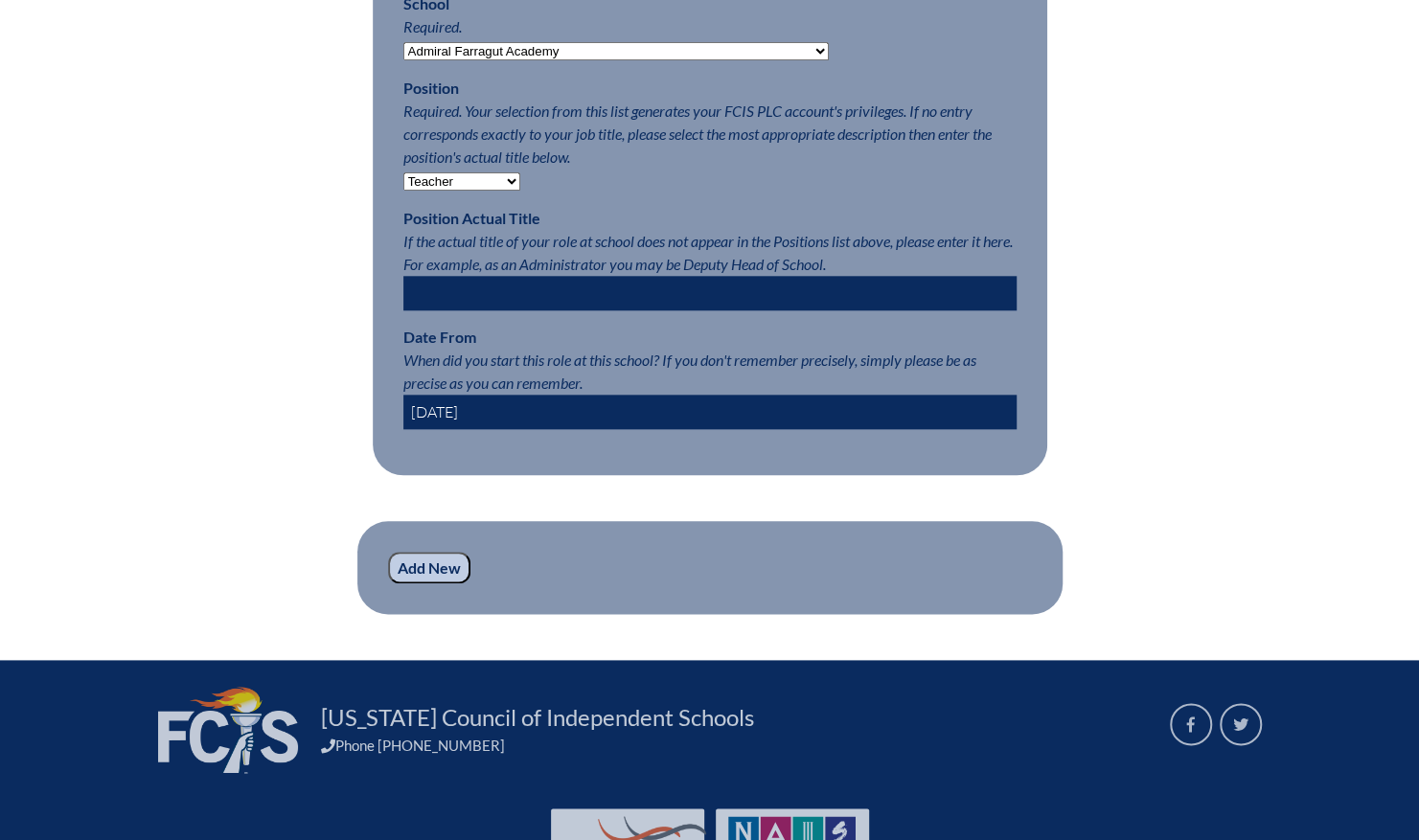
scroll to position [1029, 0]
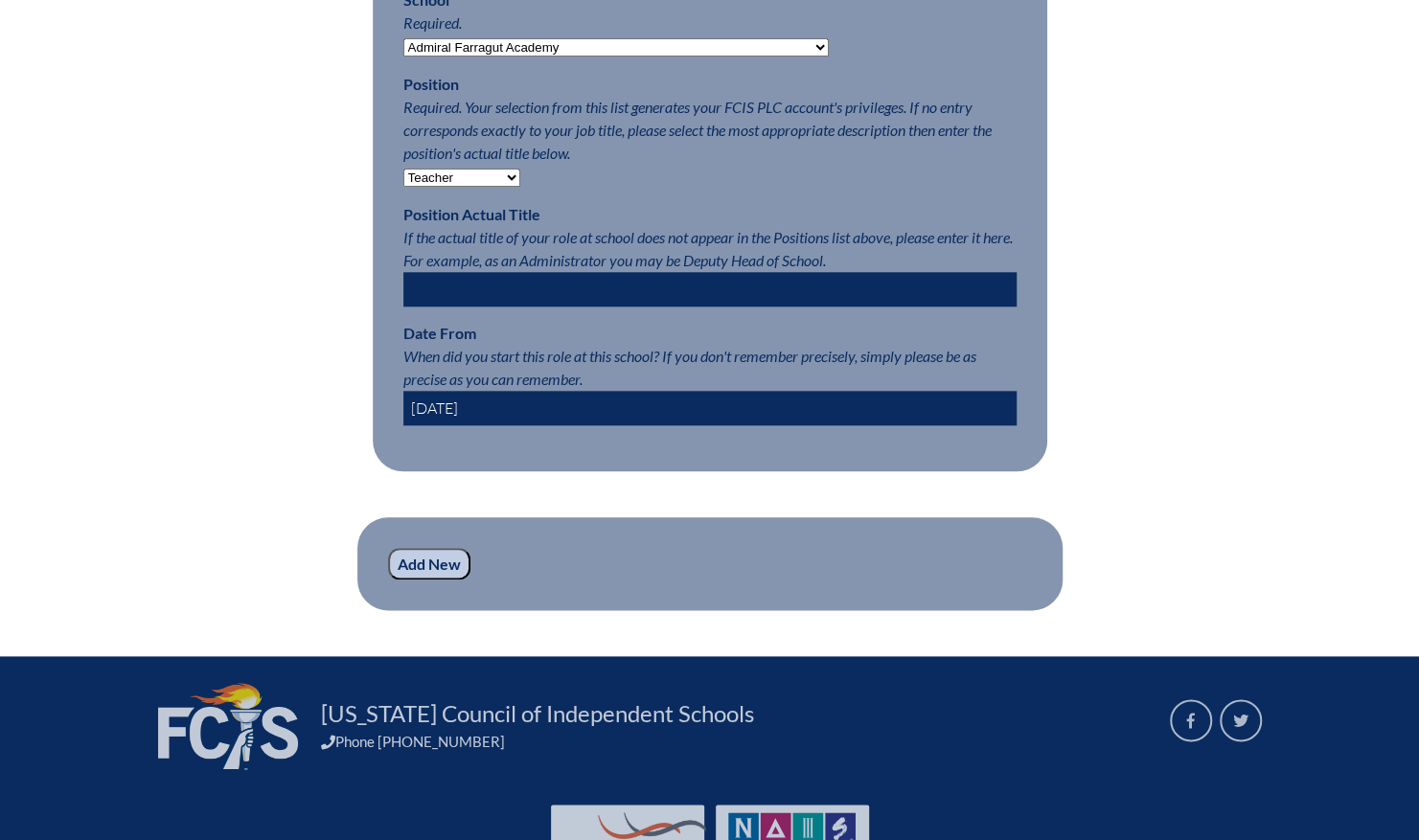
click at [451, 580] on input "Add New" at bounding box center [429, 564] width 82 height 32
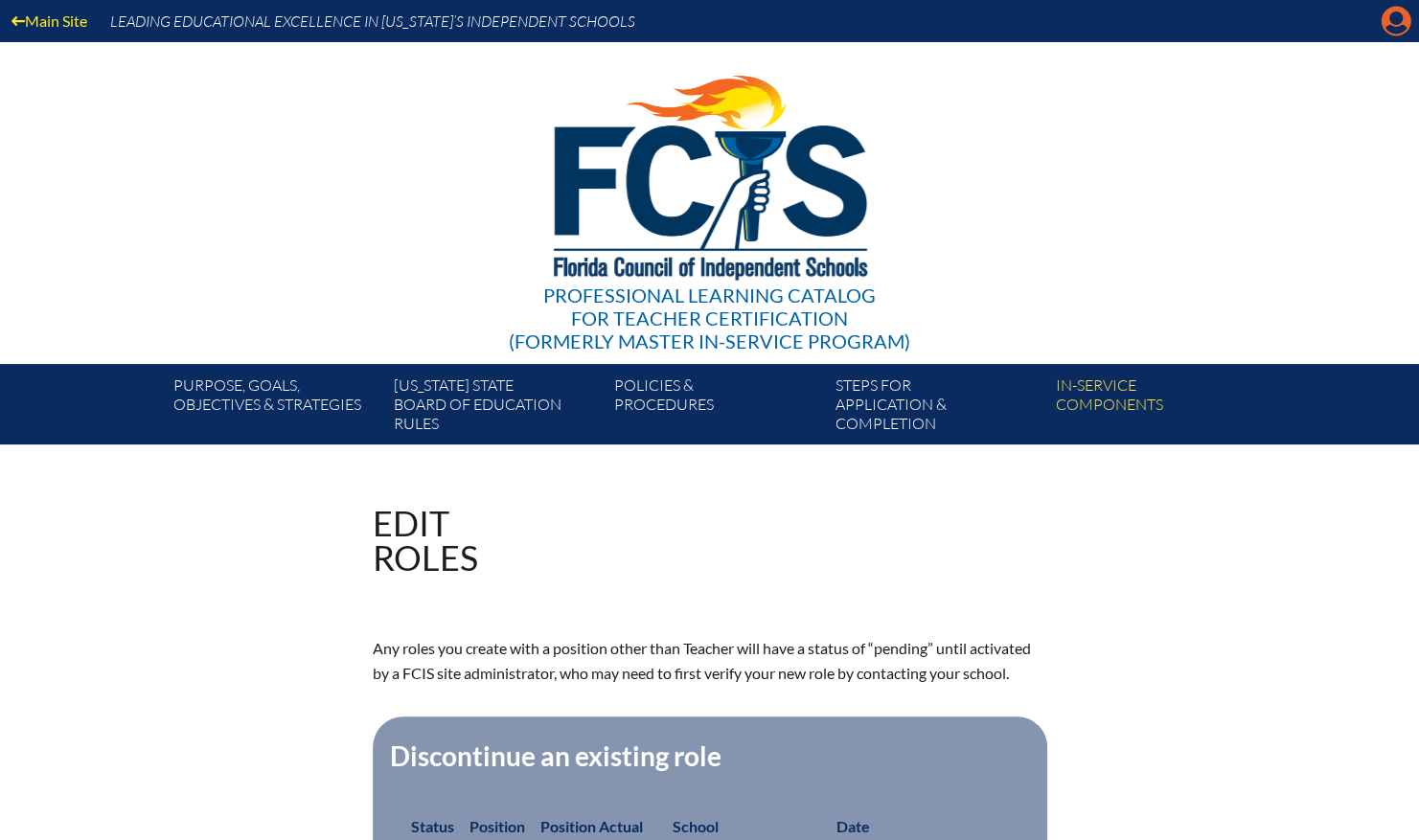
click at [1403, 18] on icon at bounding box center [1397, 21] width 29 height 29
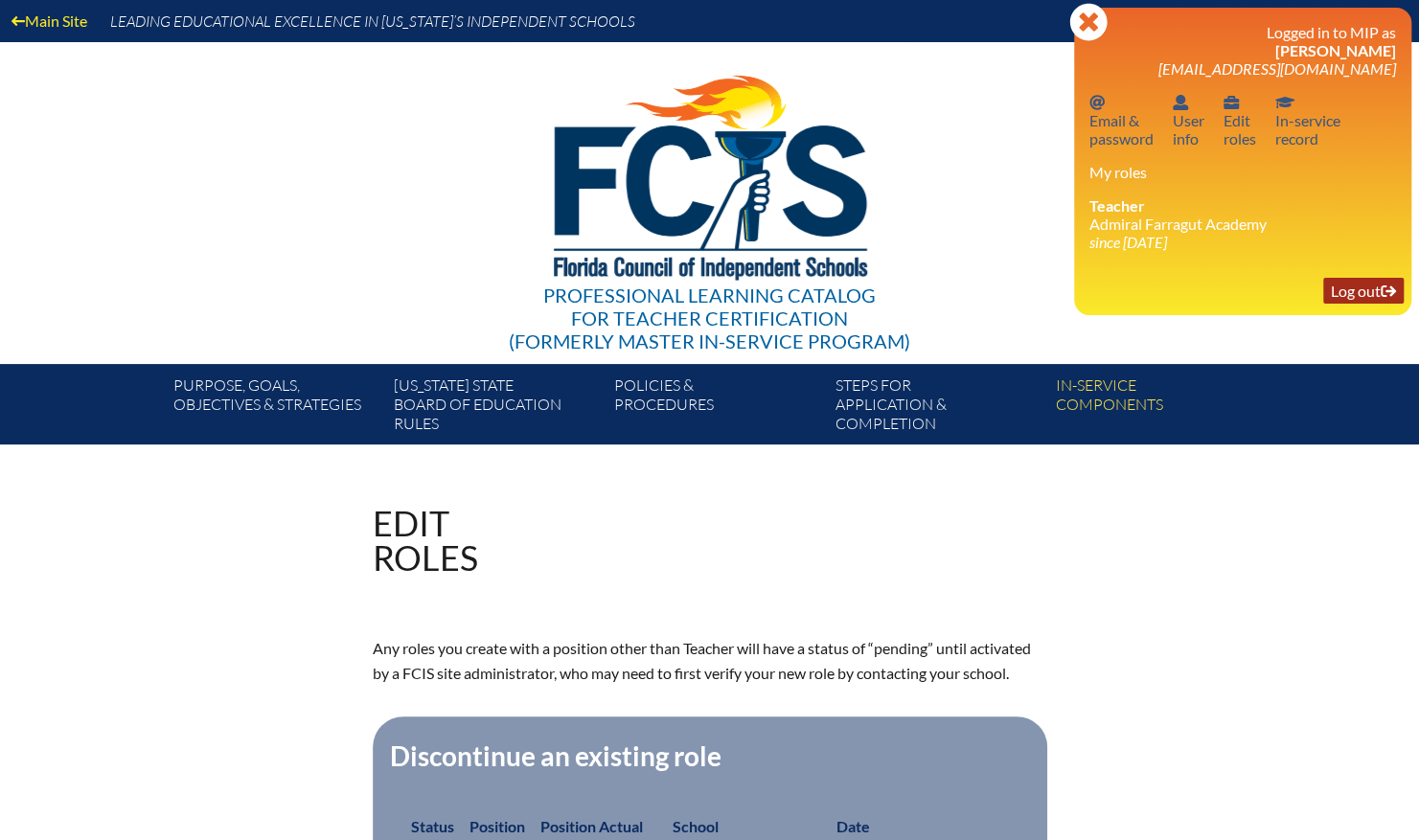
click at [1358, 294] on link "Log out Log out" at bounding box center [1363, 290] width 80 height 25
